Goal: Information Seeking & Learning: Understand process/instructions

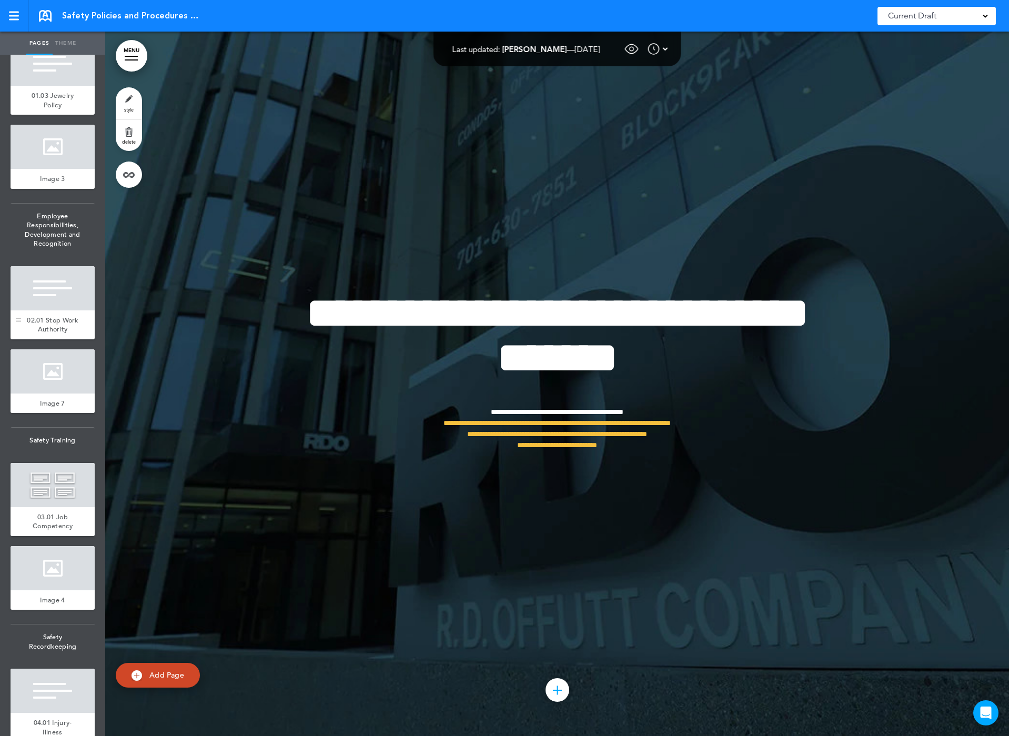
scroll to position [368, 0]
click at [43, 310] on div at bounding box center [53, 288] width 84 height 44
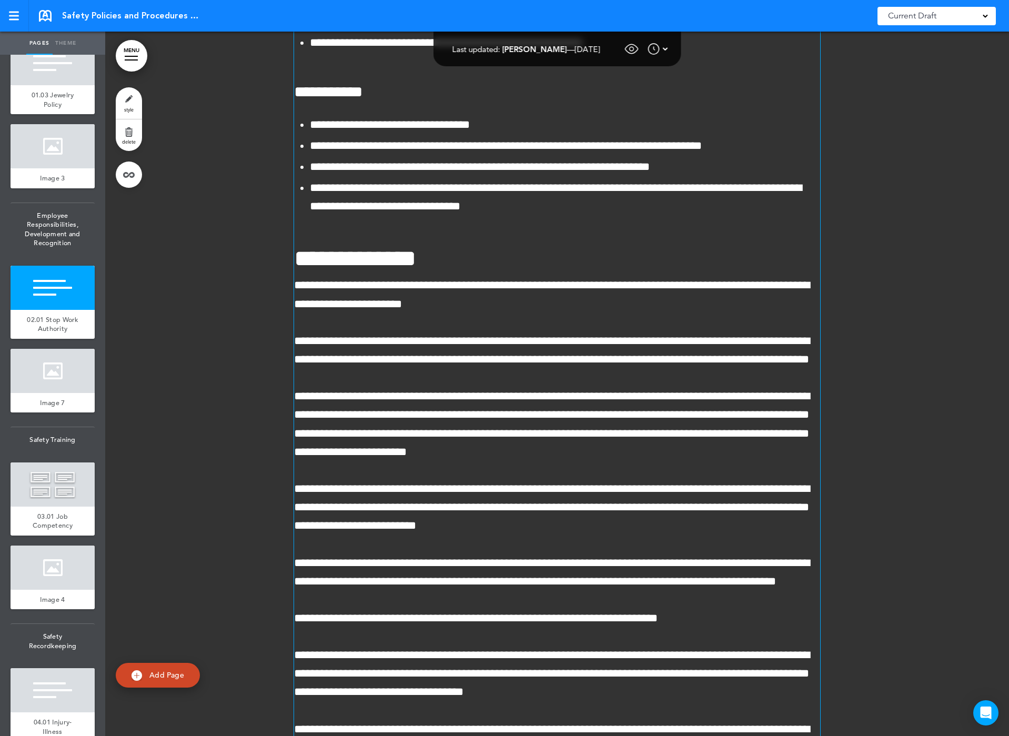
scroll to position [8167, 0]
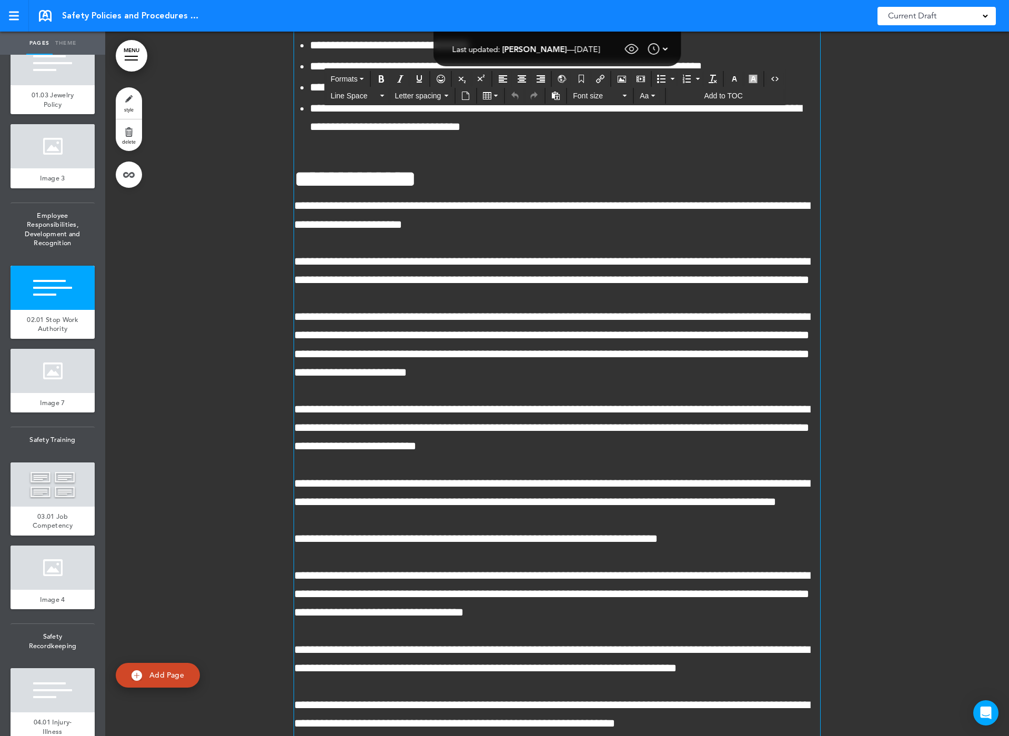
drag, startPoint x: 608, startPoint y: 282, endPoint x: 275, endPoint y: 175, distance: 349.2
click at [275, 175] on div "**********" at bounding box center [557, 340] width 904 height 1804
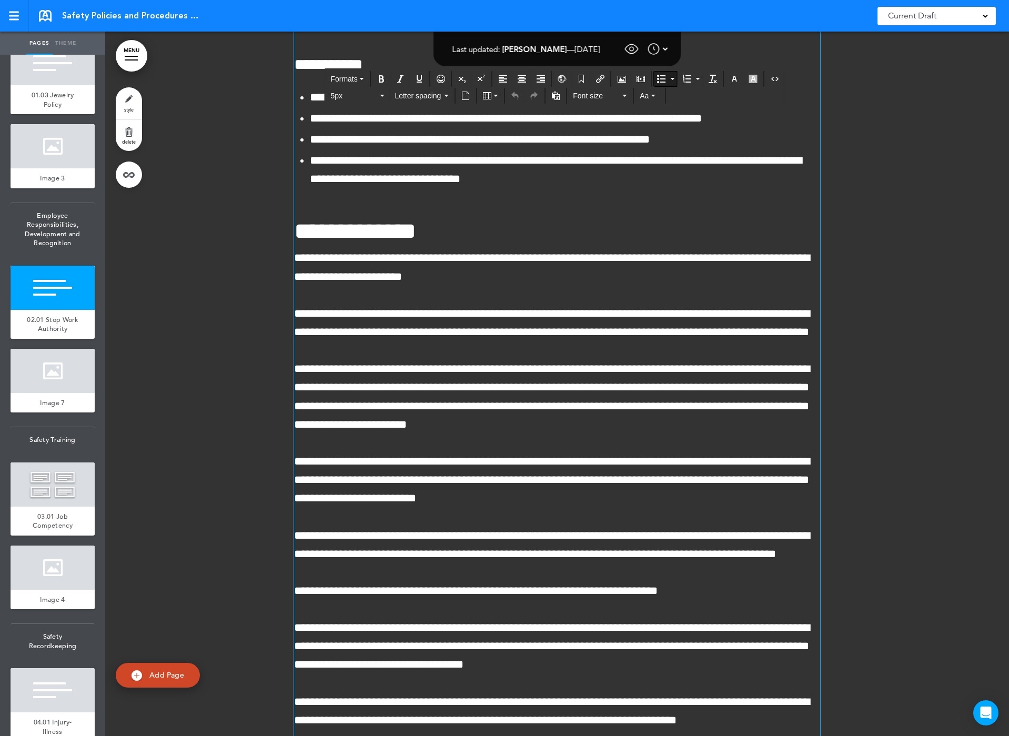
scroll to position [8114, 0]
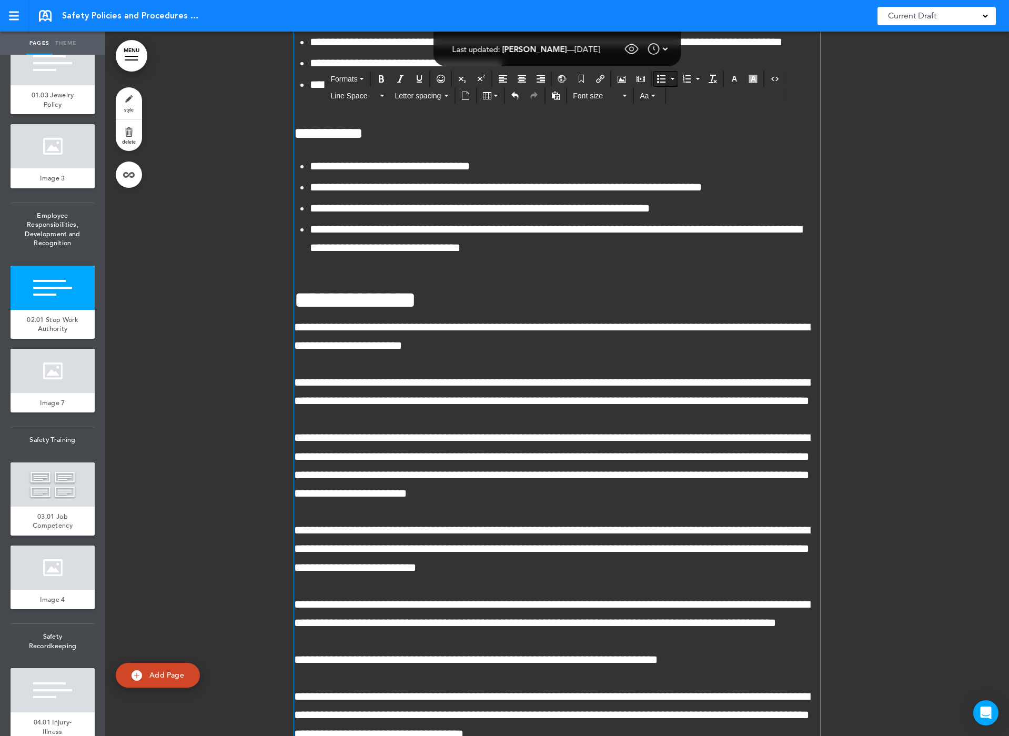
click at [663, 79] on icon "Bullet list" at bounding box center [661, 79] width 8 height 8
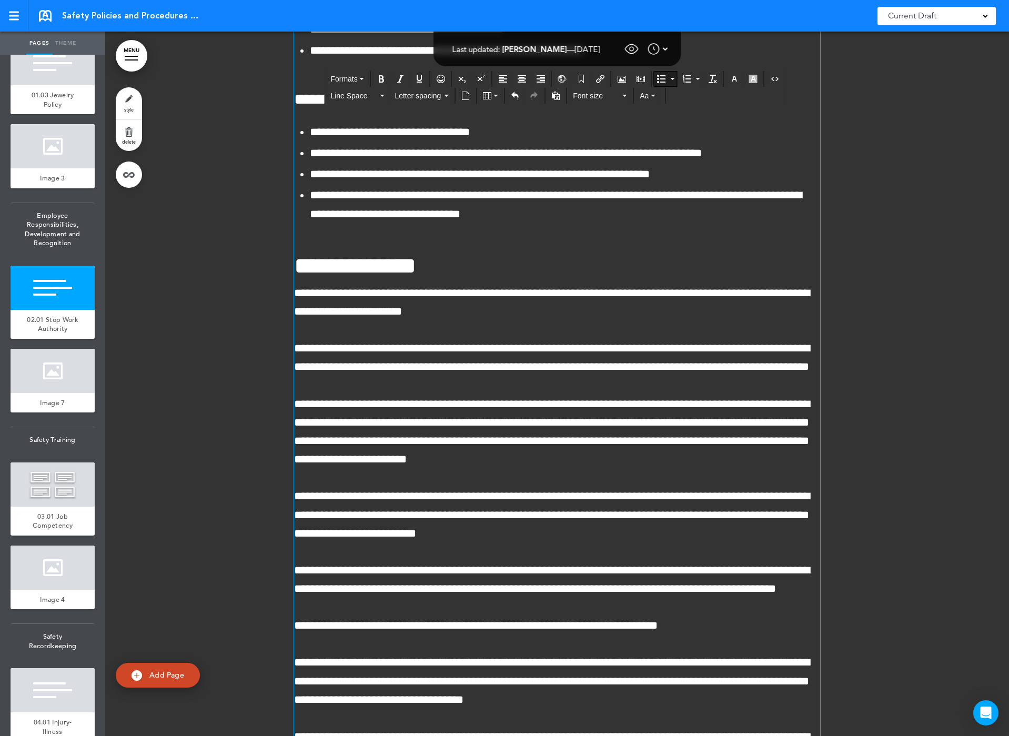
scroll to position [8272, 0]
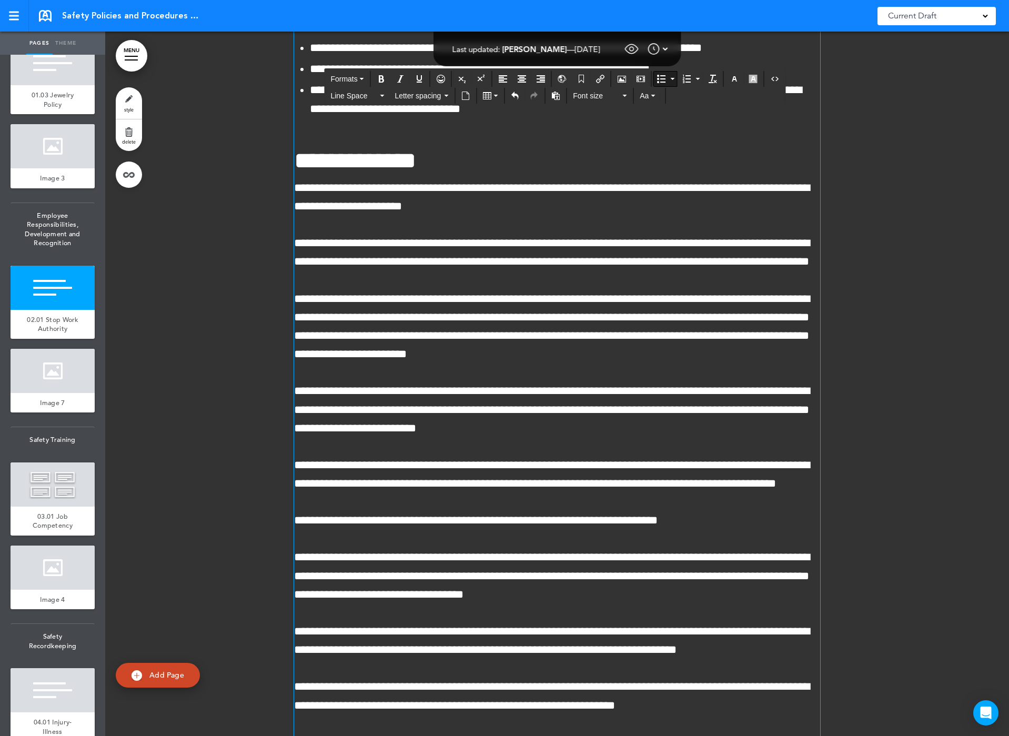
click at [362, 33] on span "**********" at bounding box center [390, 27] width 160 height 12
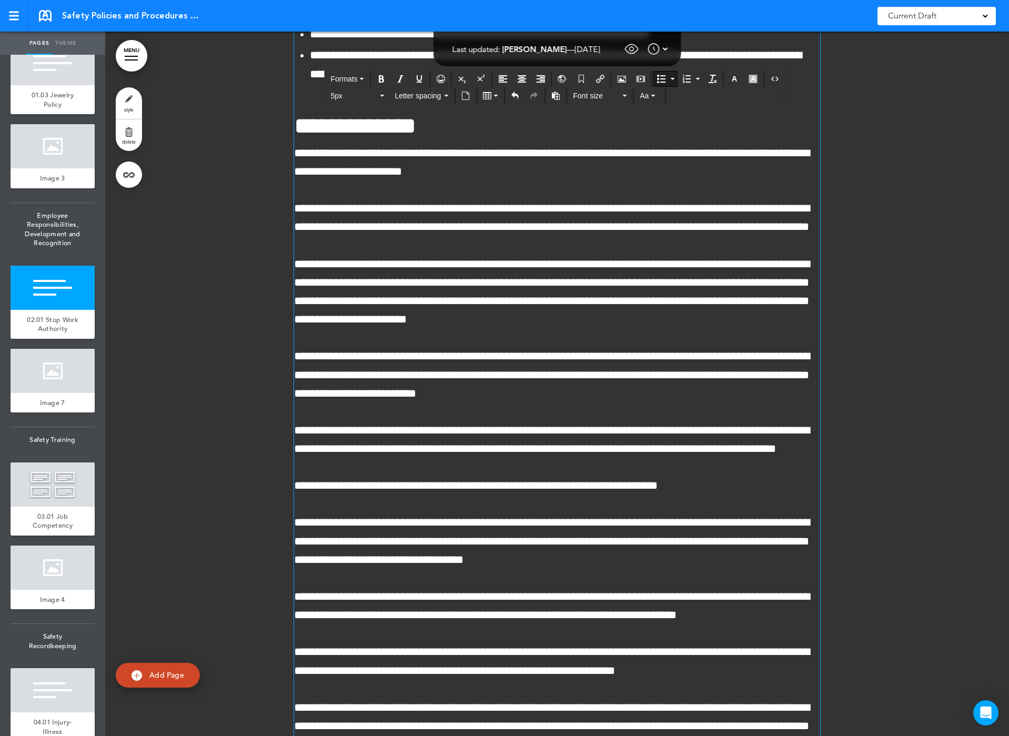
scroll to position [8324, 0]
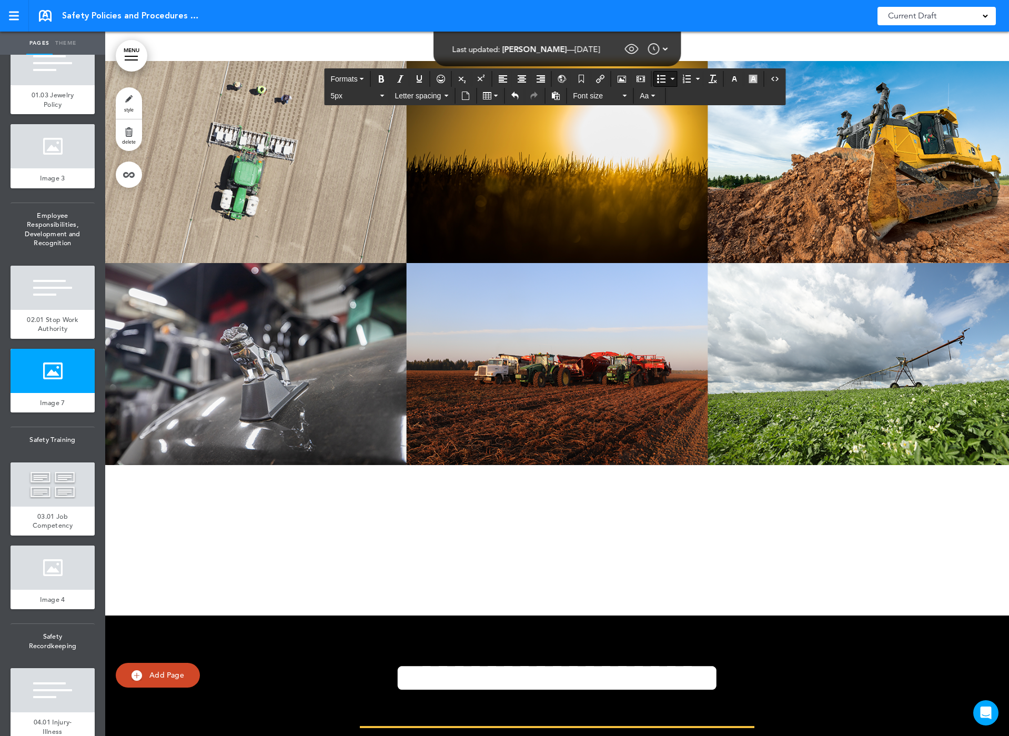
scroll to position [9482, 0]
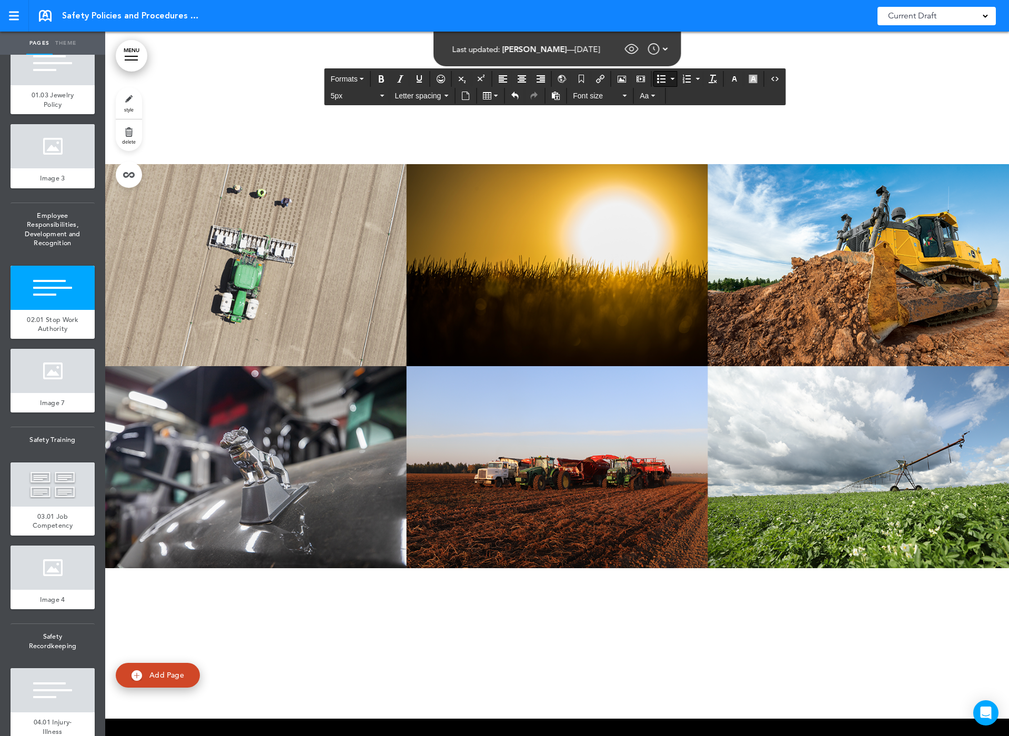
click at [947, 8] on div "Current Draft" at bounding box center [937, 16] width 118 height 18
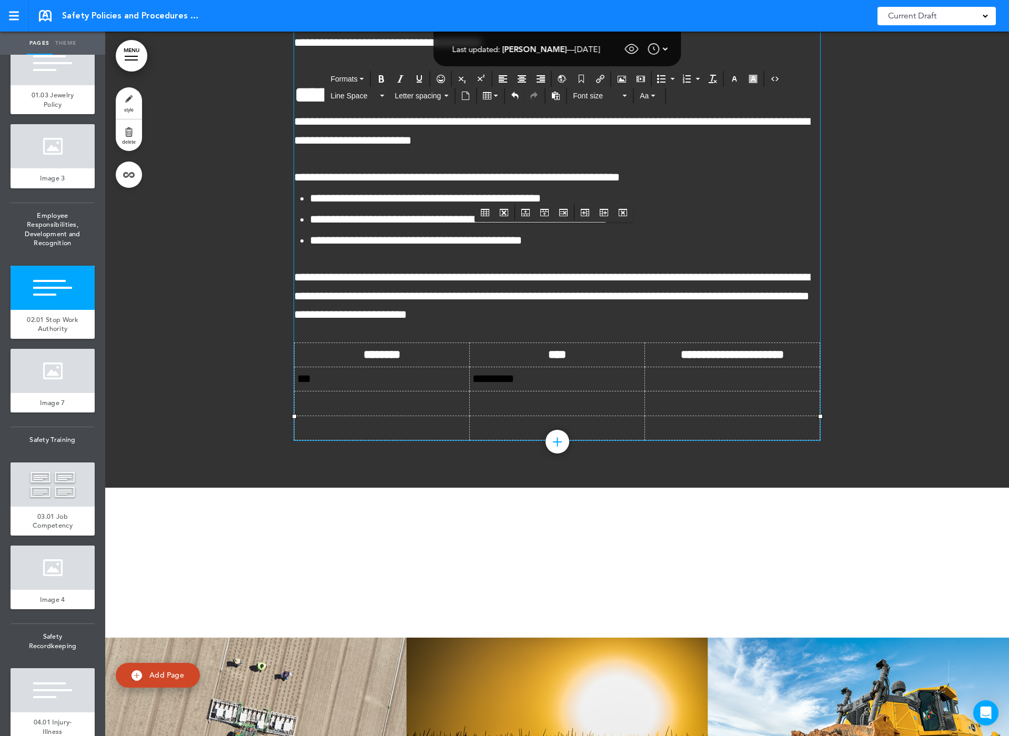
scroll to position [9219, 0]
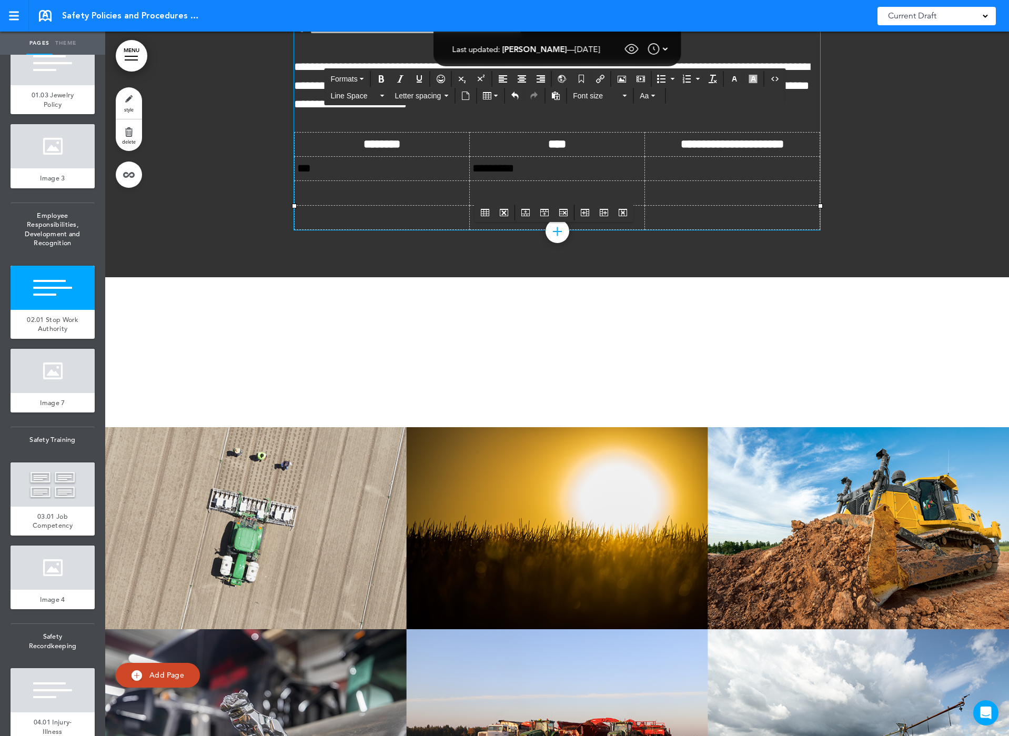
click at [663, 181] on td at bounding box center [732, 169] width 175 height 24
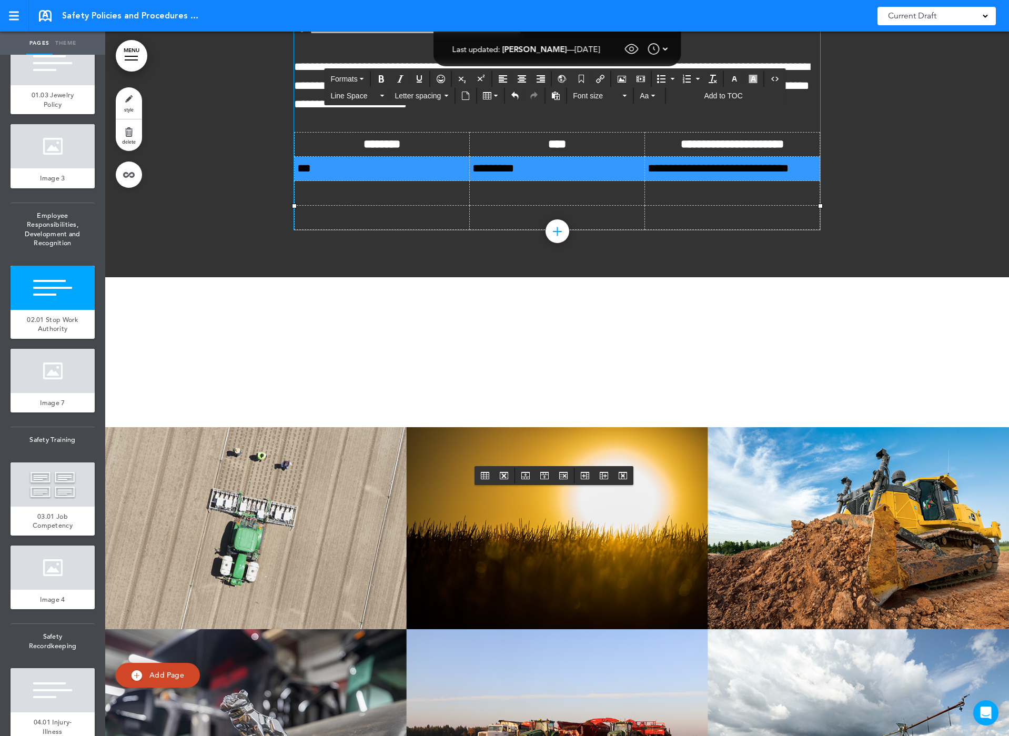
drag, startPoint x: 811, startPoint y: 518, endPoint x: 380, endPoint y: 523, distance: 430.9
click at [380, 181] on tr "**********" at bounding box center [558, 169] width 526 height 24
click at [734, 81] on icon "button" at bounding box center [734, 79] width 8 height 8
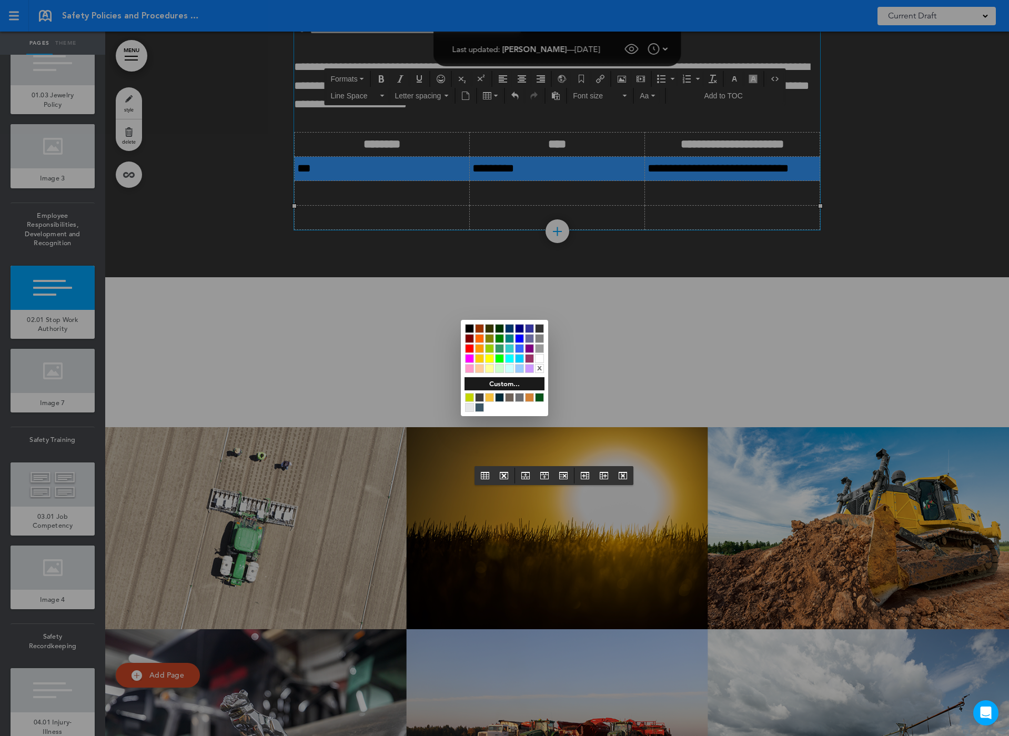
click at [539, 358] on div at bounding box center [539, 358] width 9 height 9
click at [536, 518] on div at bounding box center [504, 368] width 1009 height 736
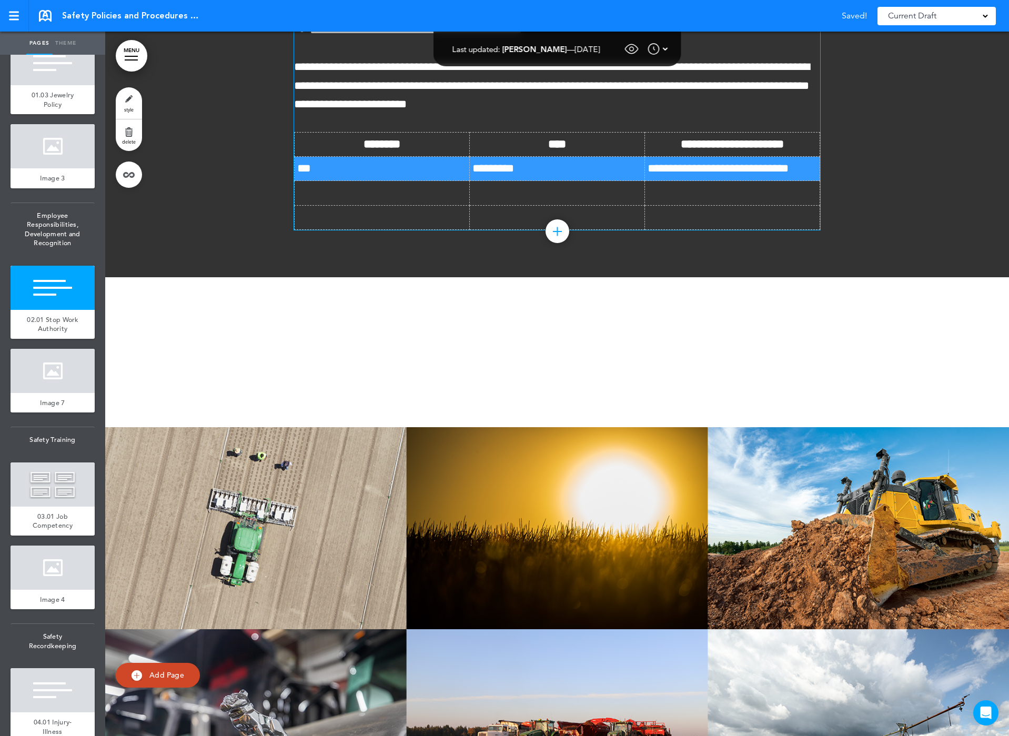
click at [731, 181] on td "**********" at bounding box center [732, 169] width 175 height 24
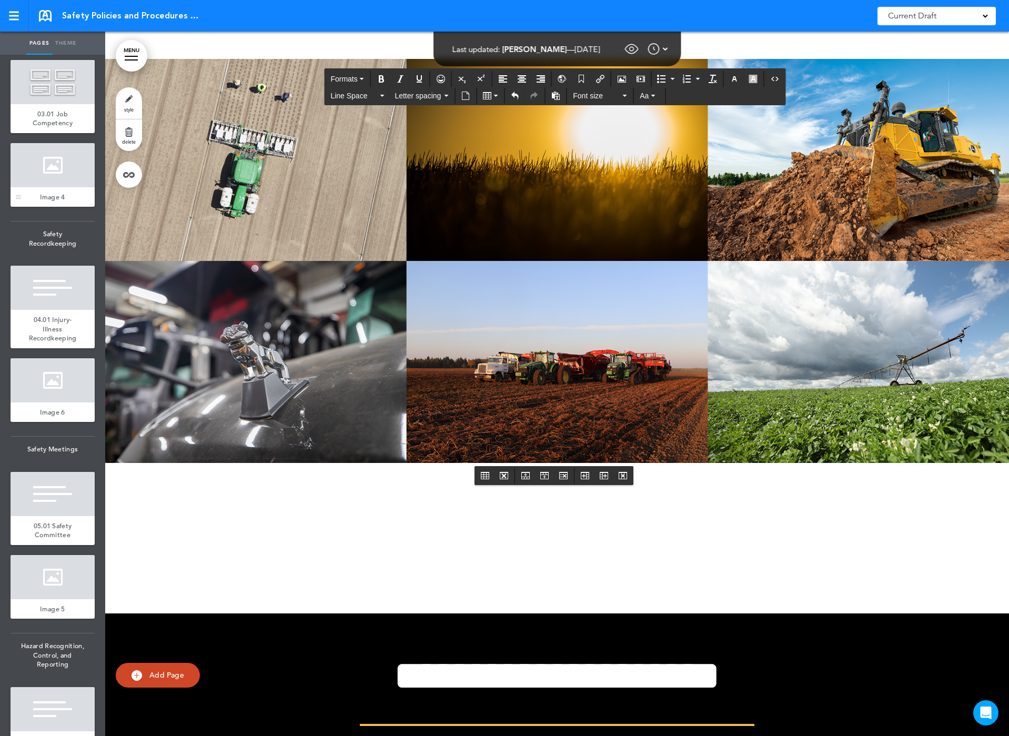
scroll to position [789, 0]
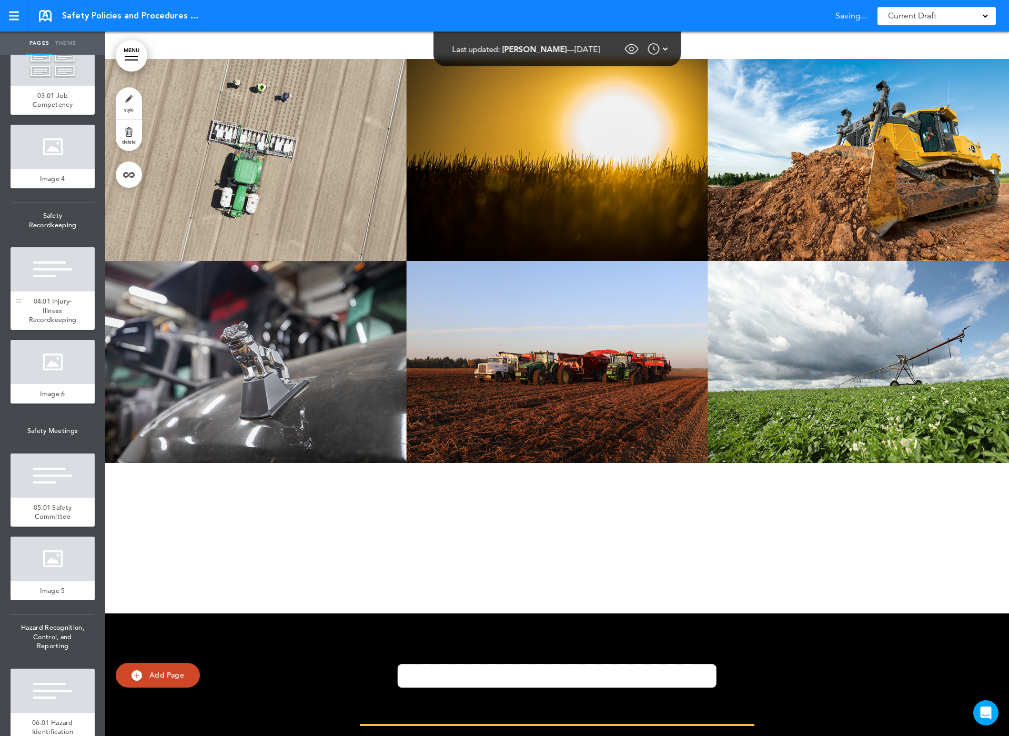
click at [54, 291] on div at bounding box center [53, 269] width 84 height 44
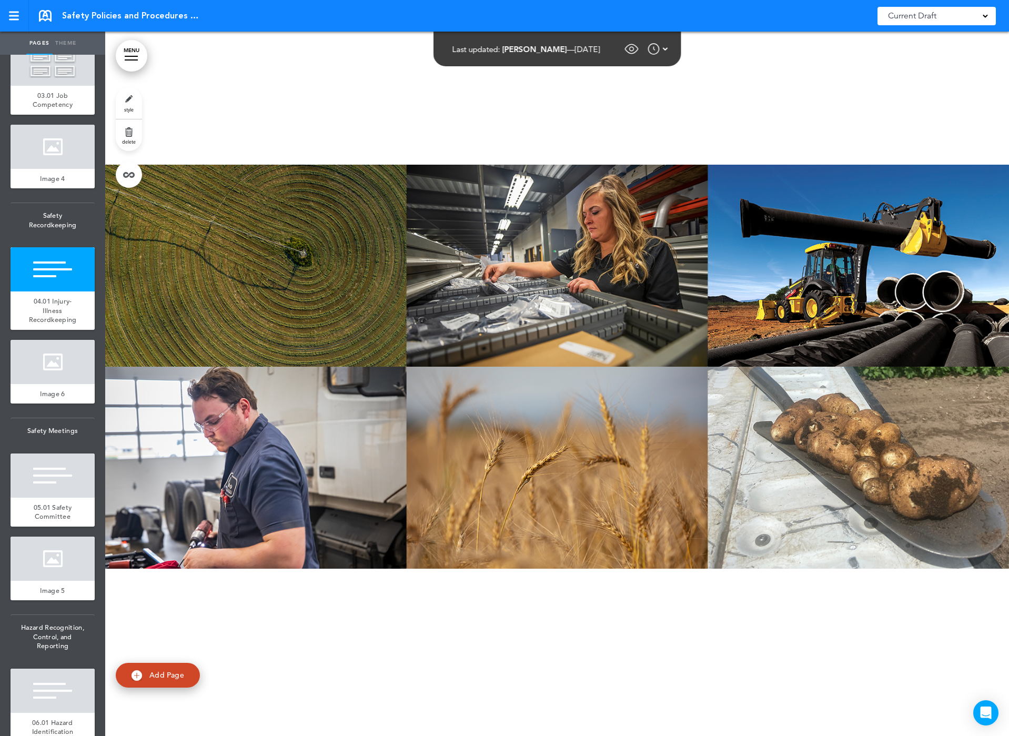
scroll to position [15338, 0]
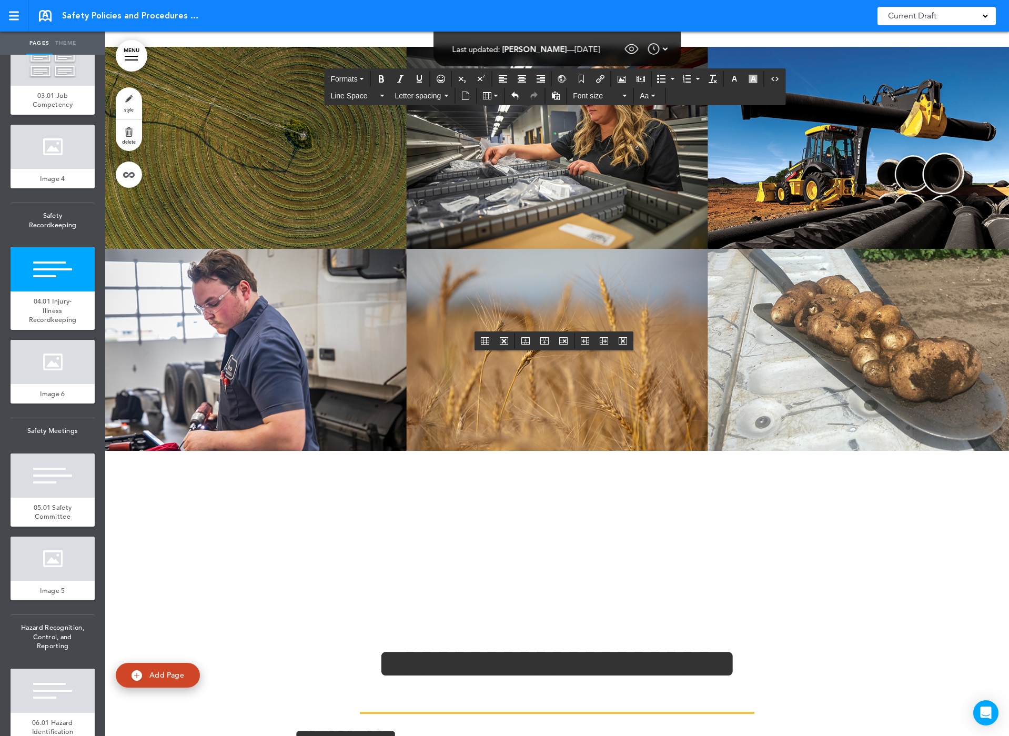
drag, startPoint x: 730, startPoint y: 385, endPoint x: 350, endPoint y: 397, distance: 380.0
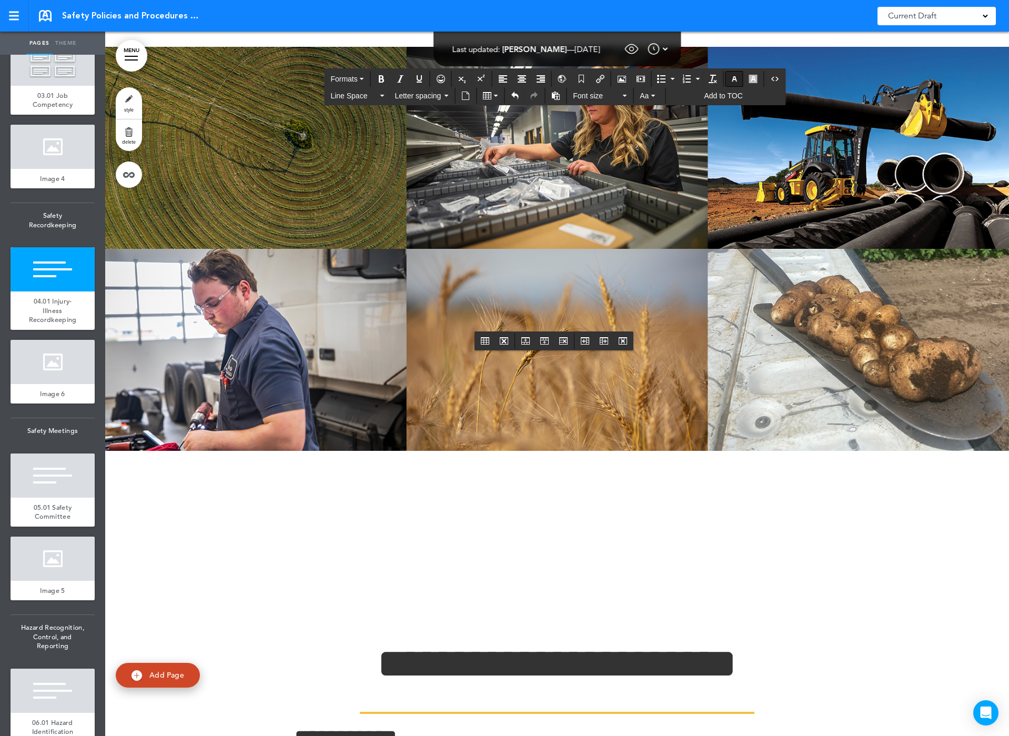
click at [731, 77] on icon "button" at bounding box center [734, 79] width 8 height 8
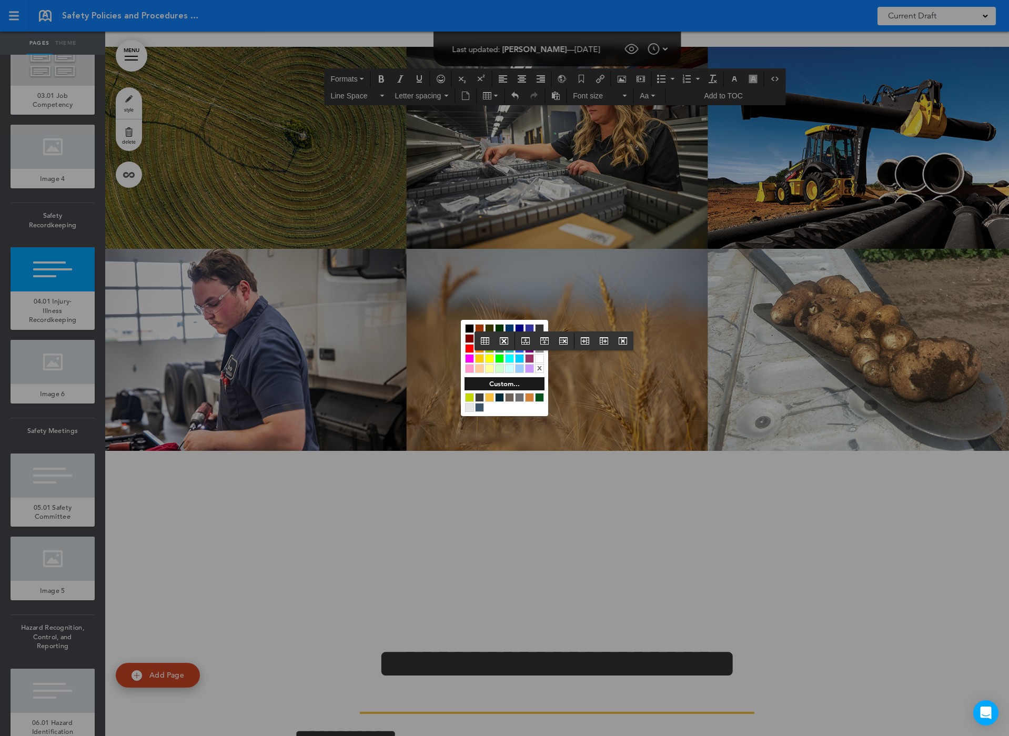
click at [538, 358] on div at bounding box center [539, 358] width 9 height 9
click at [181, 362] on div at bounding box center [504, 368] width 1009 height 736
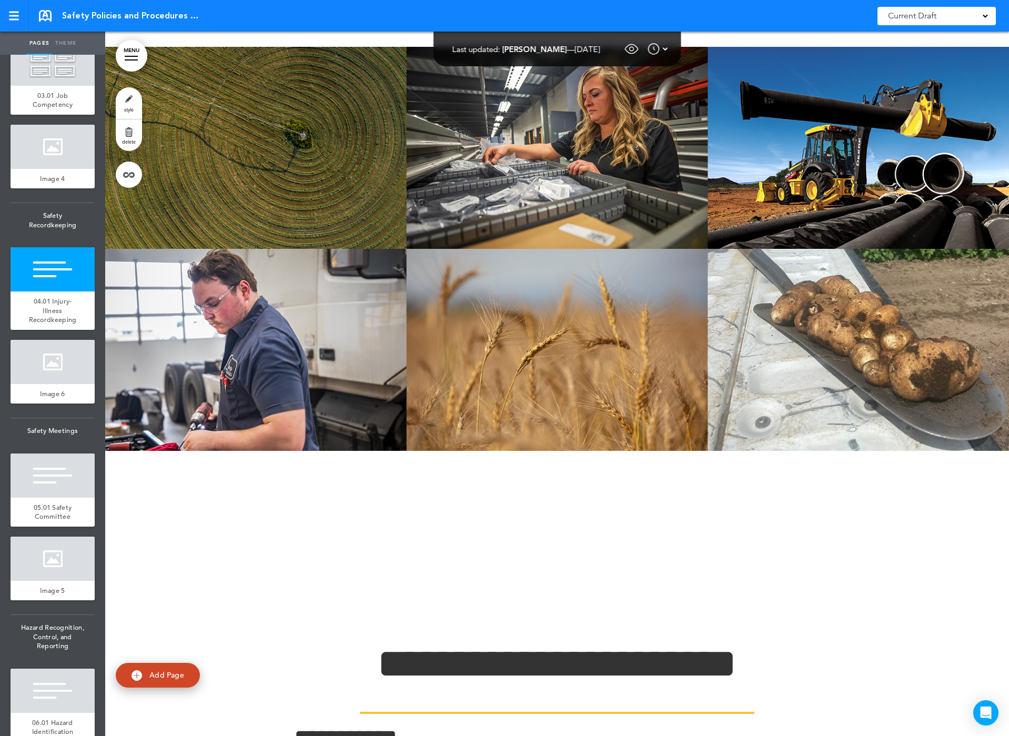
click at [132, 48] on link "MENU" at bounding box center [132, 56] width 32 height 32
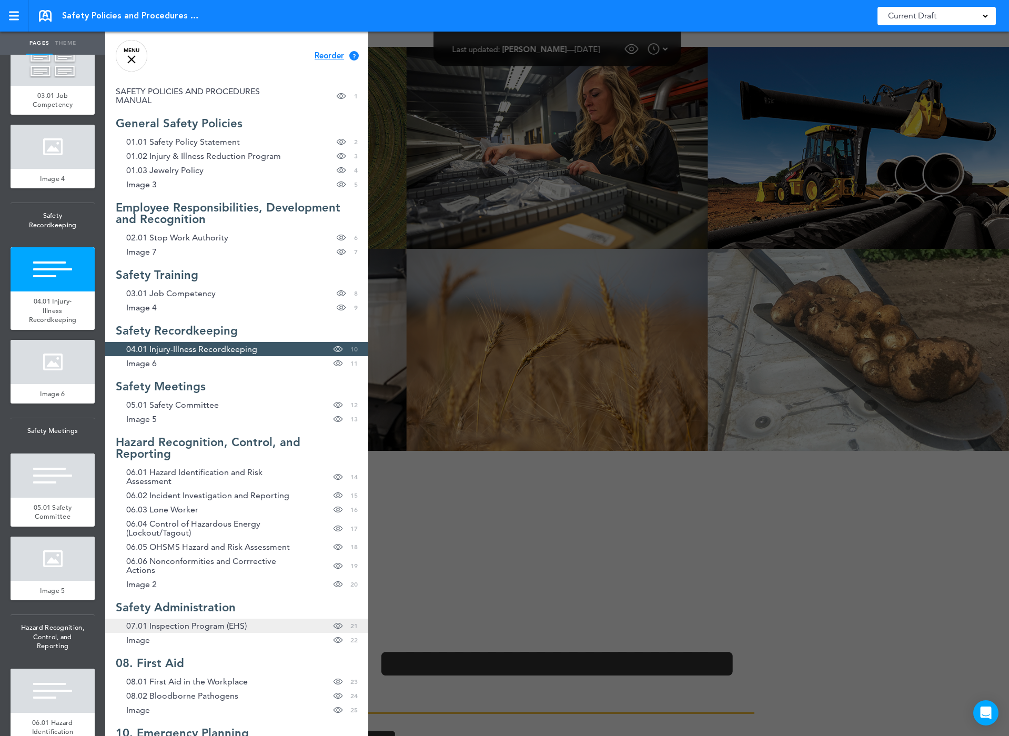
click at [174, 626] on span "07.01 Inspection Program (EHS)" at bounding box center [186, 625] width 120 height 9
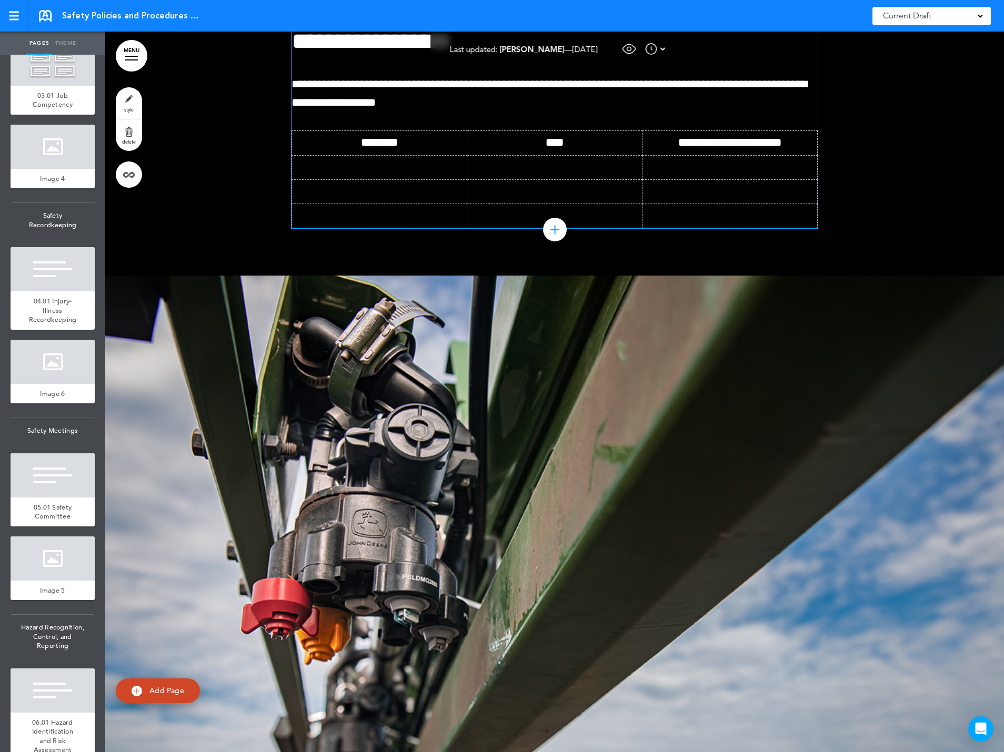
scroll to position [39588, 0]
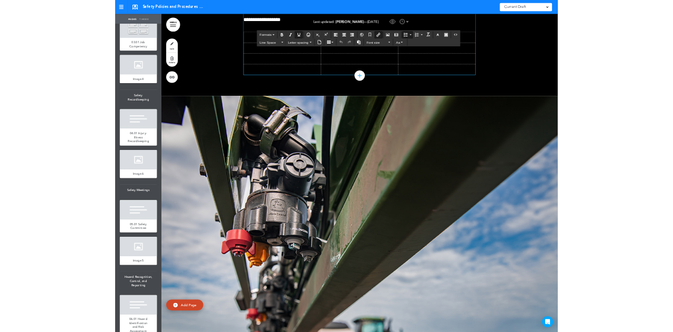
scroll to position [39641, 0]
